Goal: Task Accomplishment & Management: Manage account settings

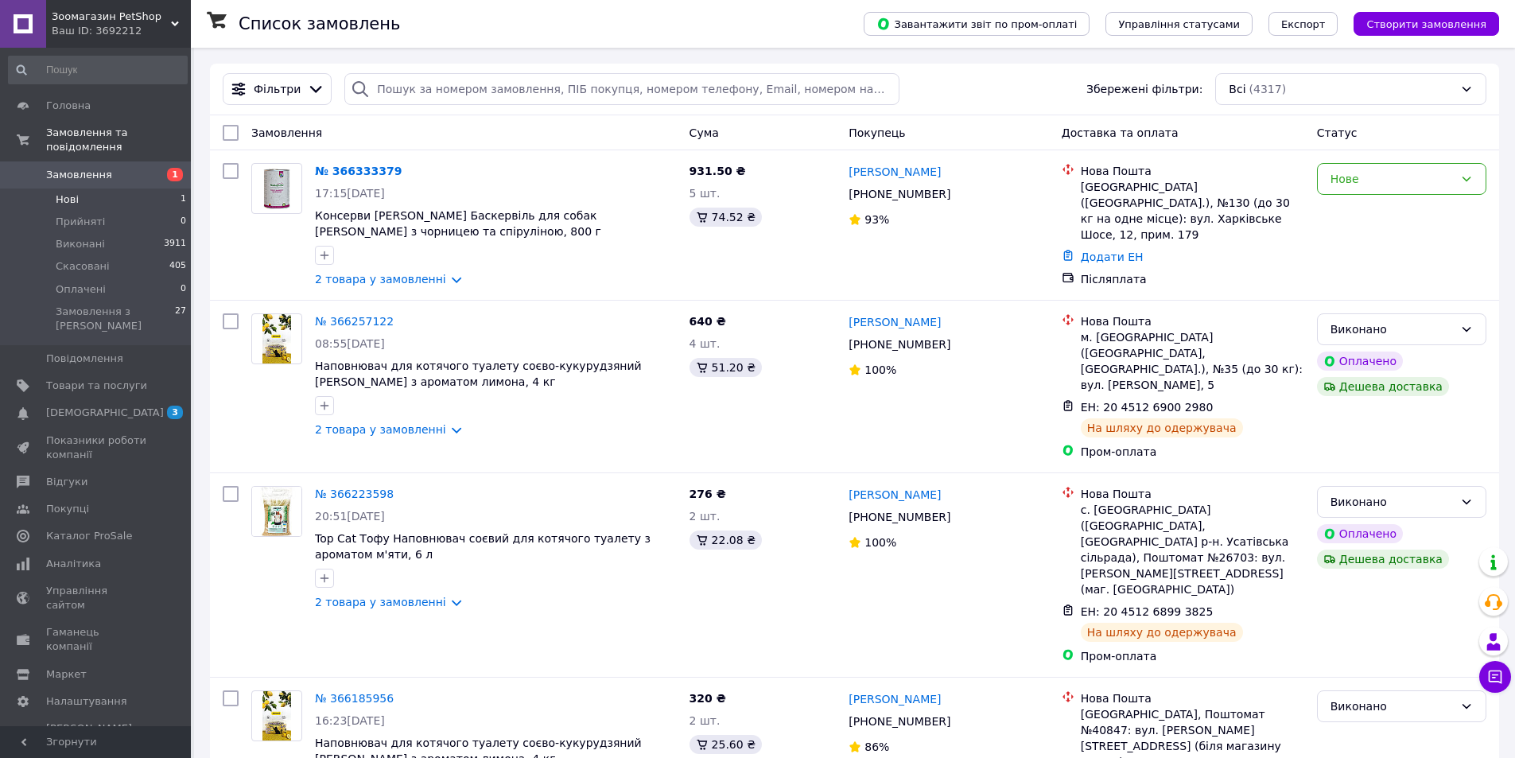
click at [65, 192] on span "Нові" at bounding box center [67, 199] width 23 height 14
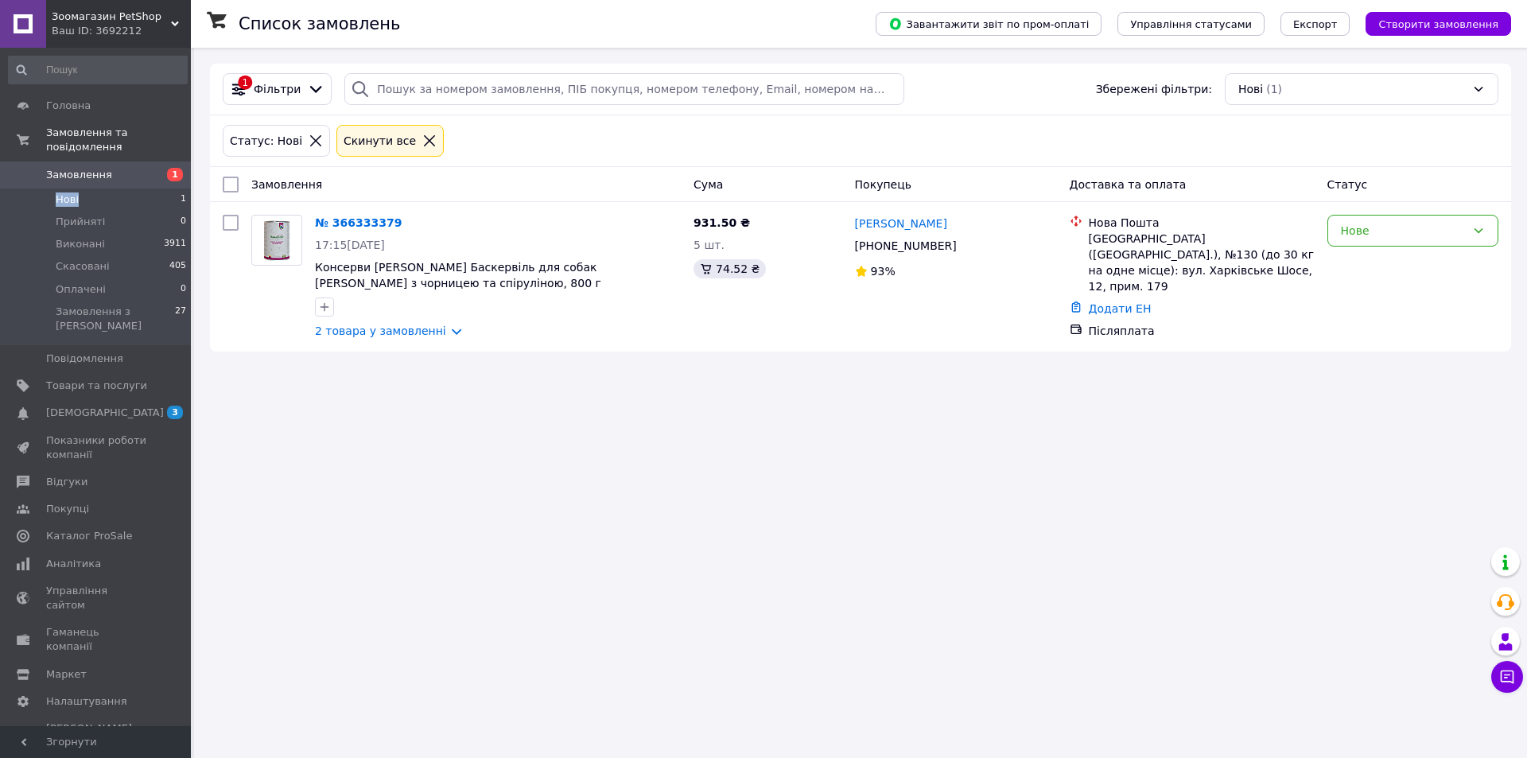
click at [339, 223] on link "№ 366333379" at bounding box center [358, 222] width 87 height 13
click at [339, 223] on html "Зоомагазин PetShop Ваш ID: 3692212 Сайт Зоомагазин PetShop Кабінет покупця Пере…" at bounding box center [763, 379] width 1527 height 758
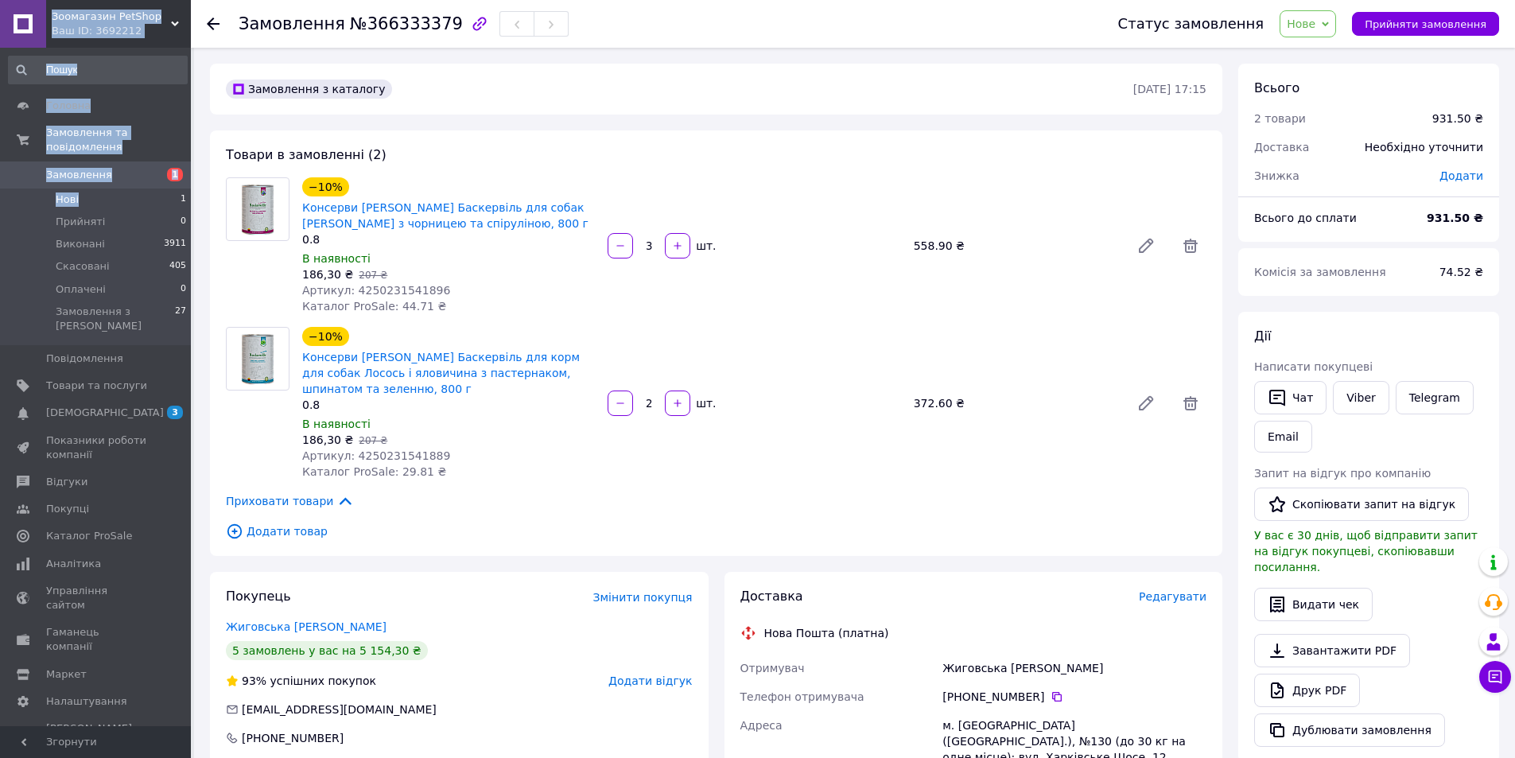
click at [65, 192] on span "Нові" at bounding box center [67, 199] width 23 height 14
